Goal: Information Seeking & Learning: Learn about a topic

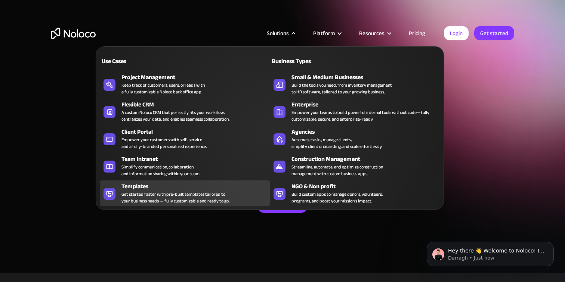
click at [165, 197] on div "Get started faster with pre-built templates tailored to your business needs — f…" at bounding box center [175, 197] width 108 height 13
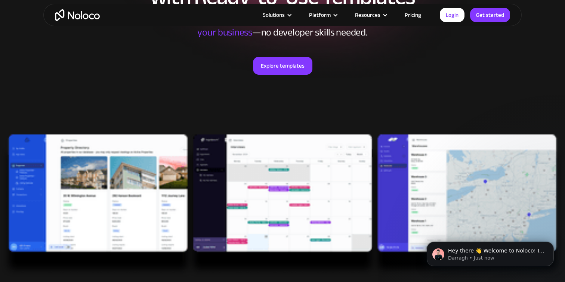
scroll to position [132, 0]
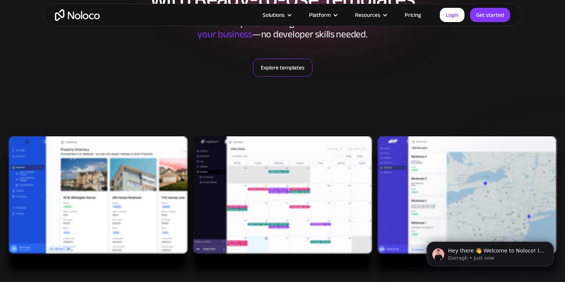
click at [283, 68] on link "Explore templates" at bounding box center [282, 68] width 59 height 18
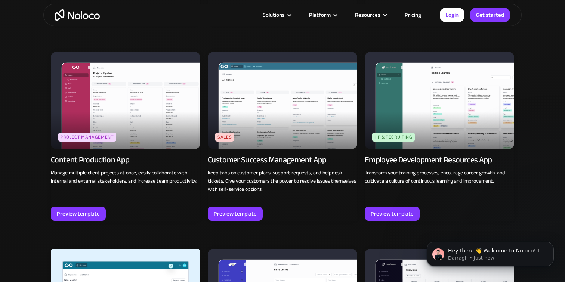
scroll to position [674, 0]
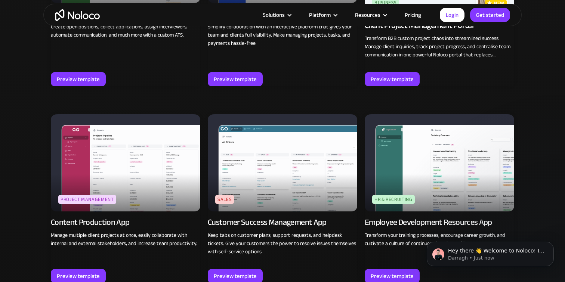
click at [413, 16] on link "Pricing" at bounding box center [412, 15] width 35 height 10
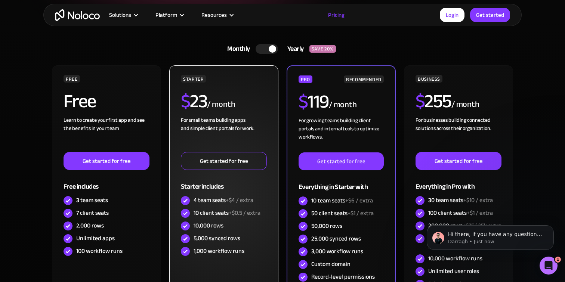
scroll to position [165, 0]
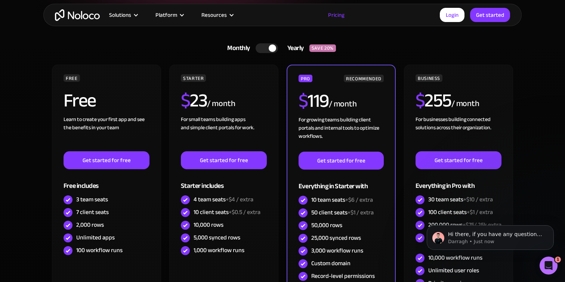
click at [272, 50] on div at bounding box center [272, 47] width 7 height 7
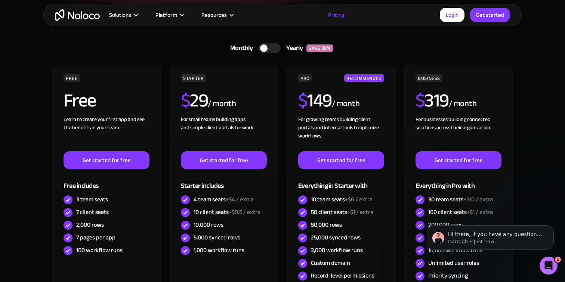
click at [272, 50] on div at bounding box center [269, 48] width 22 height 10
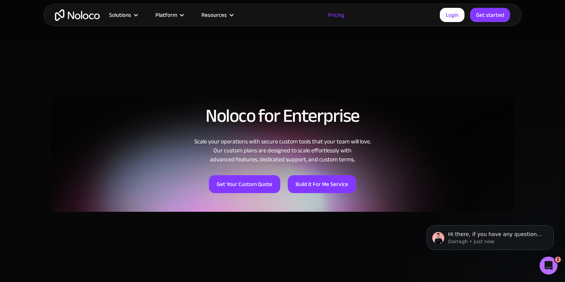
scroll to position [503, 0]
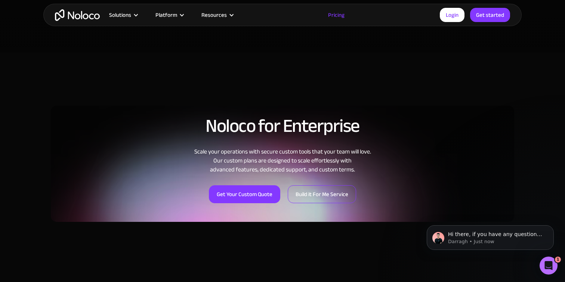
click at [317, 196] on link "Build it For Me Service" at bounding box center [322, 194] width 68 height 18
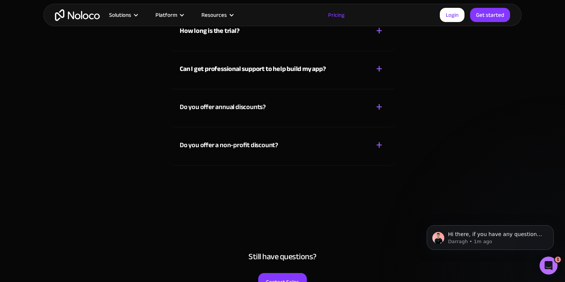
scroll to position [3535, 0]
